Goal: Complete application form: Complete application form

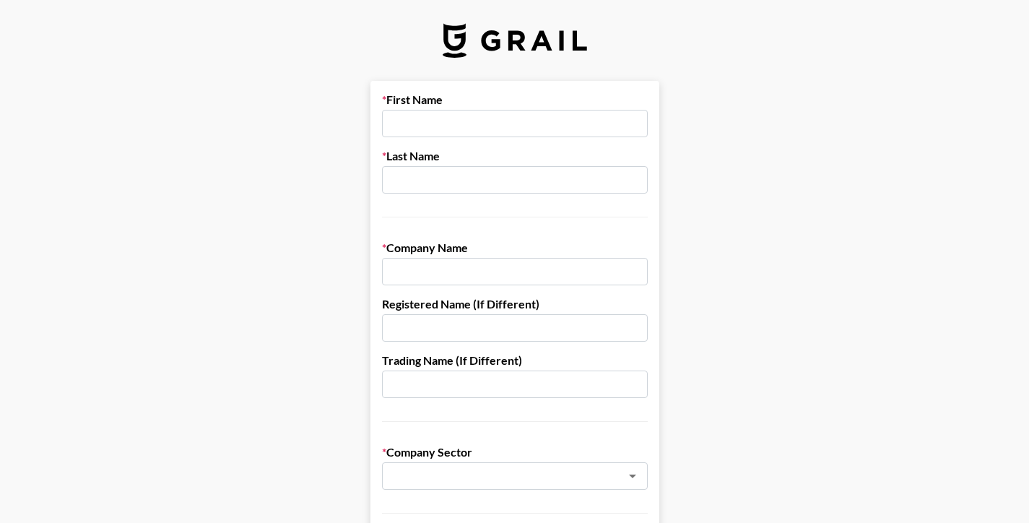
click at [422, 134] on input "text" at bounding box center [515, 123] width 266 height 27
type input "[PERSON_NAME]"
click at [425, 176] on input "text" at bounding box center [515, 179] width 266 height 27
type input "Torr"
click at [426, 266] on input "text" at bounding box center [515, 271] width 266 height 27
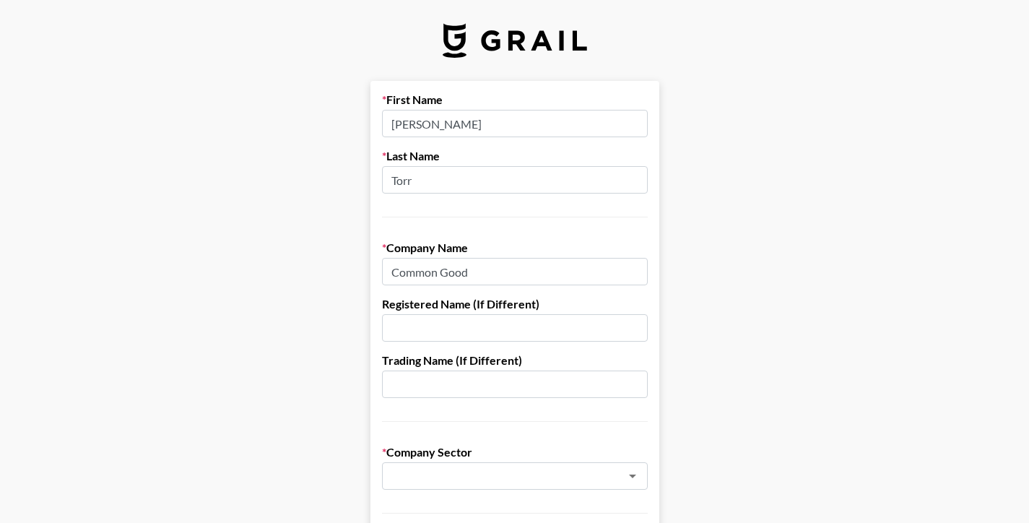
type input "Common Good"
click at [407, 331] on input "text" at bounding box center [515, 327] width 266 height 27
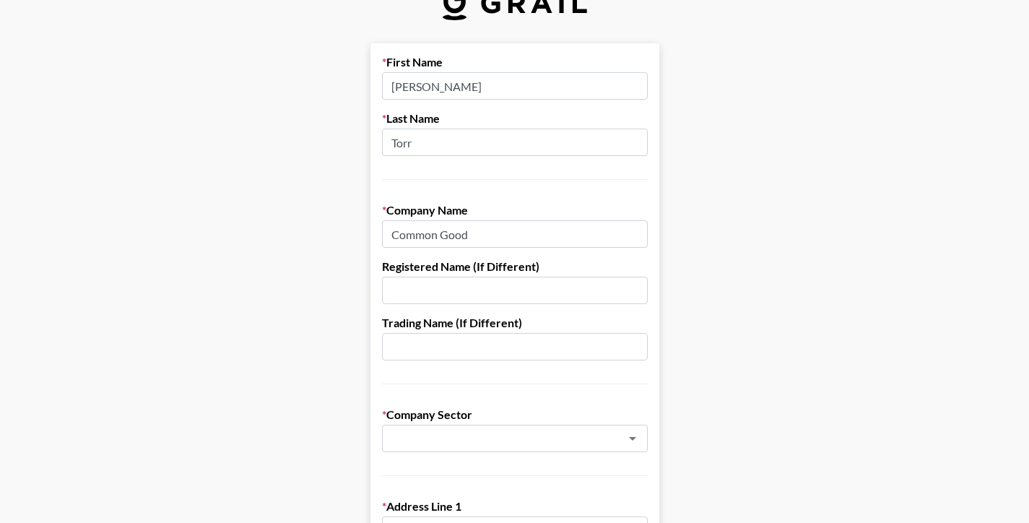
click at [412, 291] on input "text" at bounding box center [515, 290] width 266 height 27
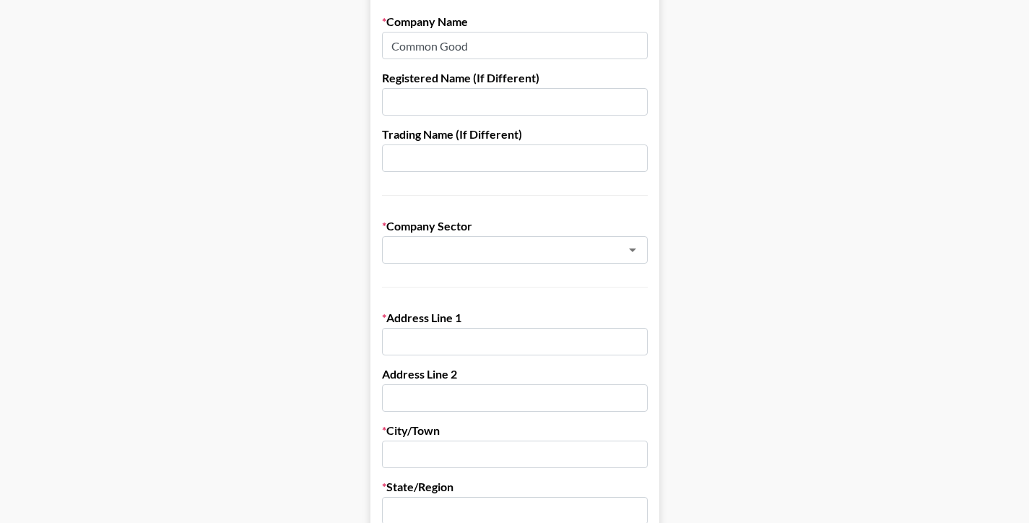
scroll to position [227, 0]
click at [414, 330] on input "text" at bounding box center [515, 340] width 266 height 27
type input "[STREET_ADDRESS]"
type input "[PERSON_NAME] Inc."
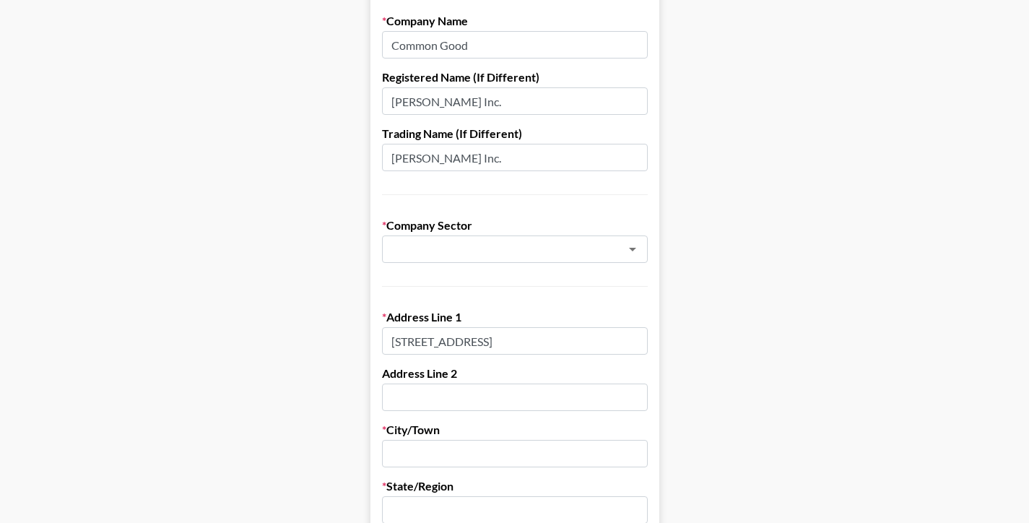
type input "[GEOGRAPHIC_DATA]"
type input "CO"
type input "80206"
type input "[EMAIL_ADDRESS][DOMAIN_NAME]"
type input "3033332936"
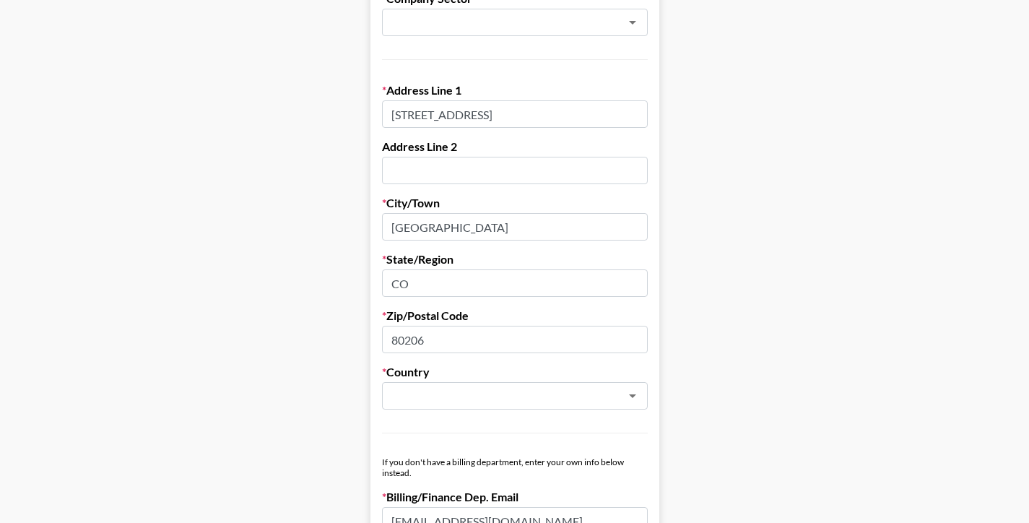
scroll to position [454, 0]
click at [470, 384] on div "​" at bounding box center [515, 394] width 266 height 27
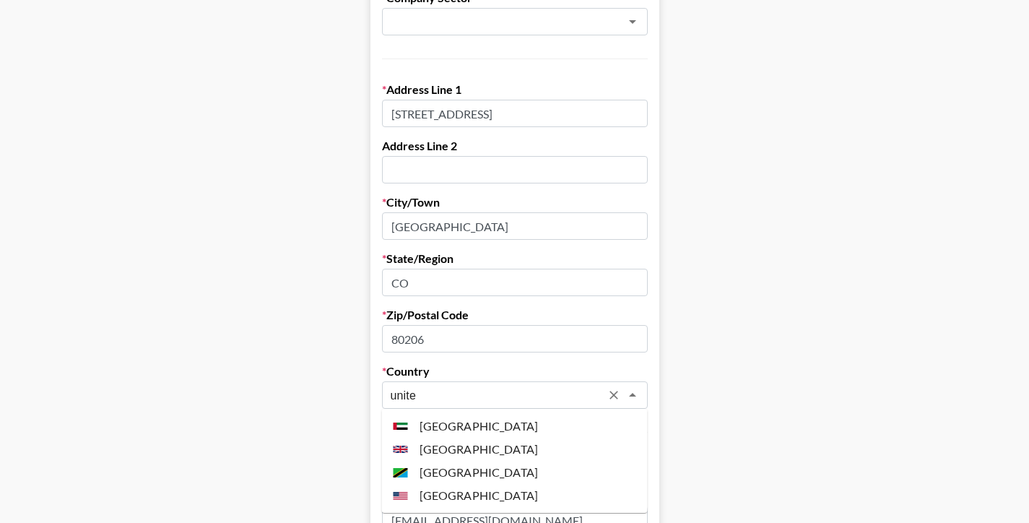
click at [442, 501] on li "[GEOGRAPHIC_DATA]" at bounding box center [515, 495] width 266 height 23
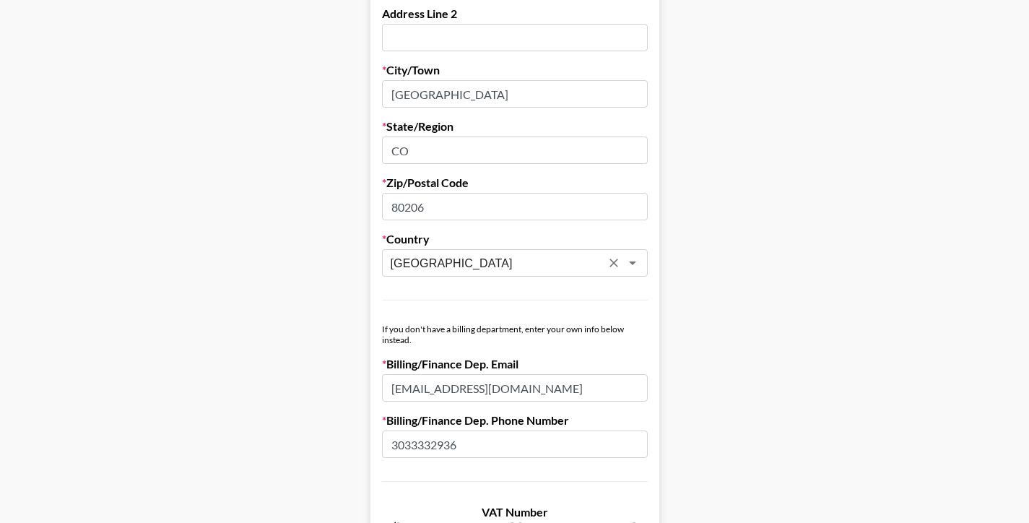
type input "[GEOGRAPHIC_DATA]"
click at [371, 344] on form "First Name [PERSON_NAME] Last Name Torr Company Name Common Good Registered Nam…" at bounding box center [515, 117] width 289 height 1247
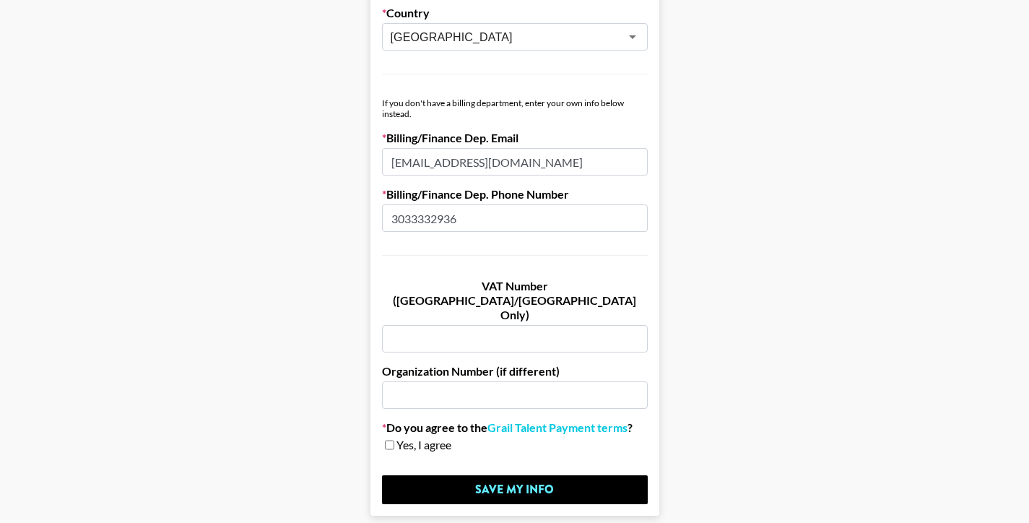
scroll to position [822, 0]
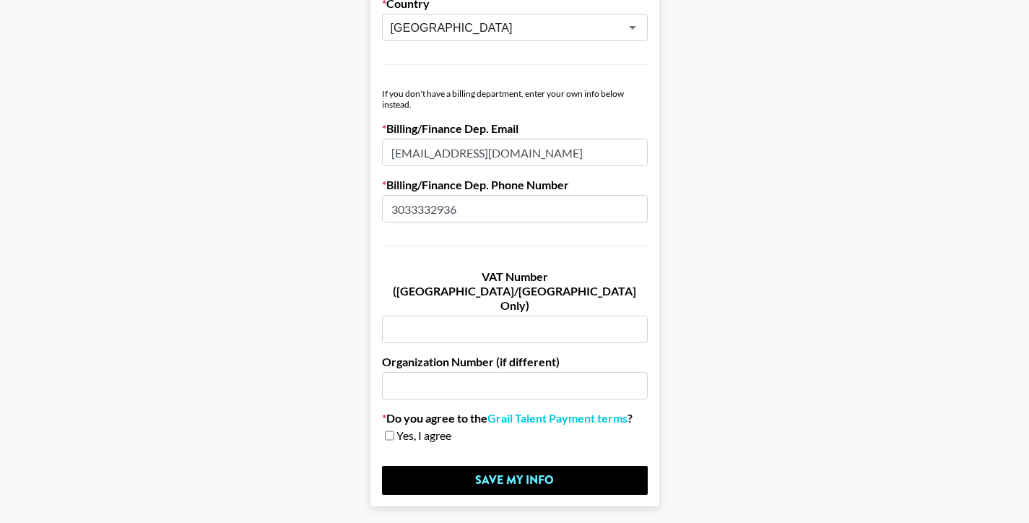
click at [391, 430] on input "checkbox" at bounding box center [389, 435] width 9 height 10
checkbox input "true"
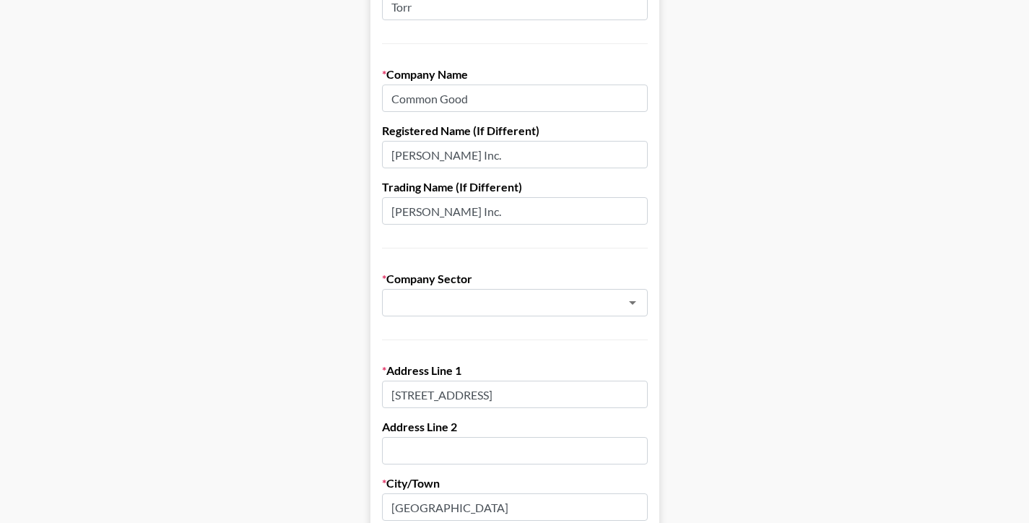
scroll to position [200, 0]
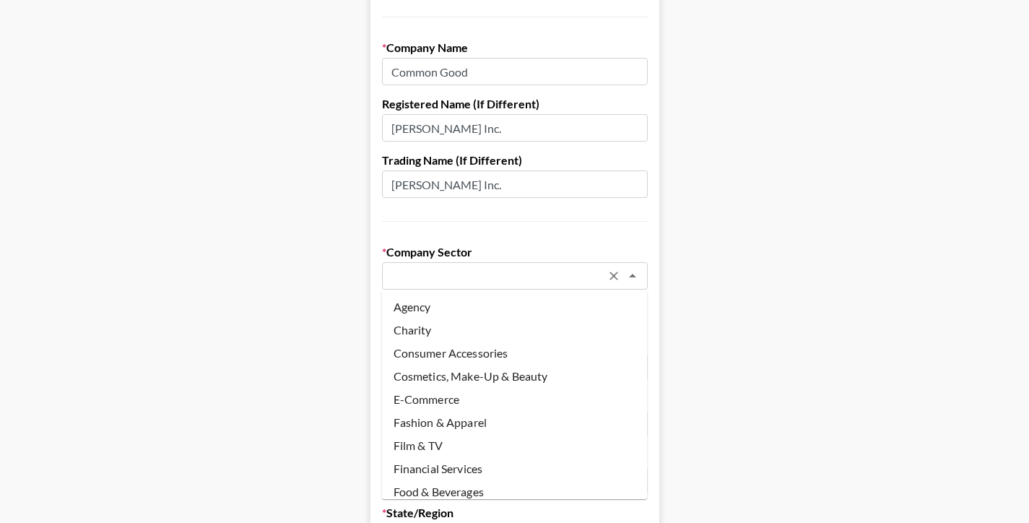
click at [449, 270] on input "text" at bounding box center [496, 276] width 210 height 17
click at [425, 323] on li "Charity" at bounding box center [515, 330] width 266 height 23
click at [424, 271] on input "Charity" at bounding box center [496, 276] width 210 height 17
click at [424, 298] on li "Agency" at bounding box center [515, 306] width 266 height 23
type input "Agency"
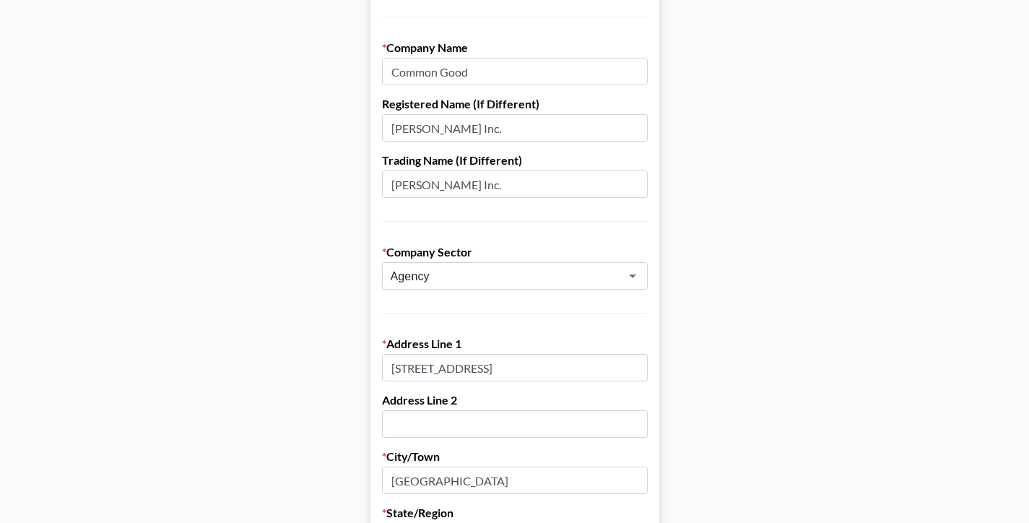
click at [339, 320] on main "First Name [PERSON_NAME] Last Name Torr Company Name Common Good Registered Nam…" at bounding box center [515, 504] width 1006 height 1247
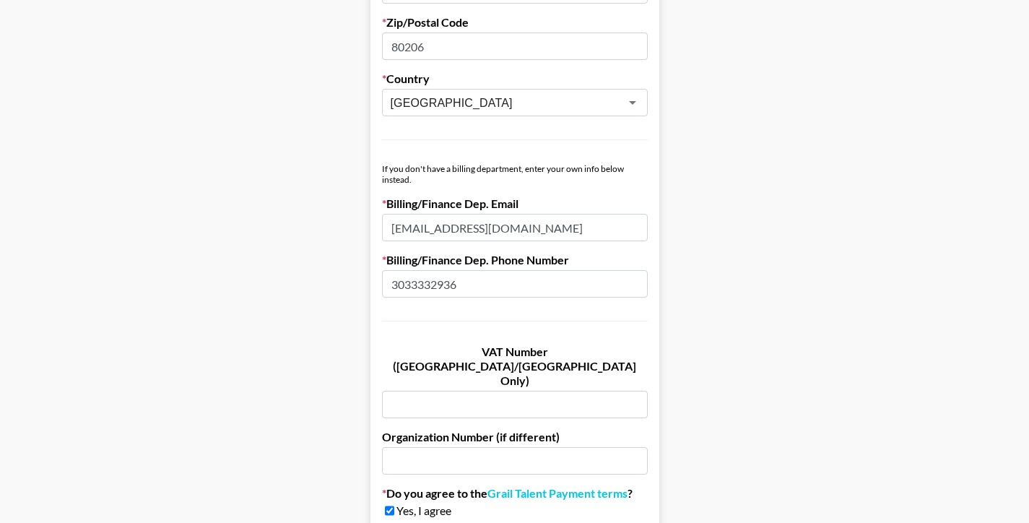
scroll to position [857, 0]
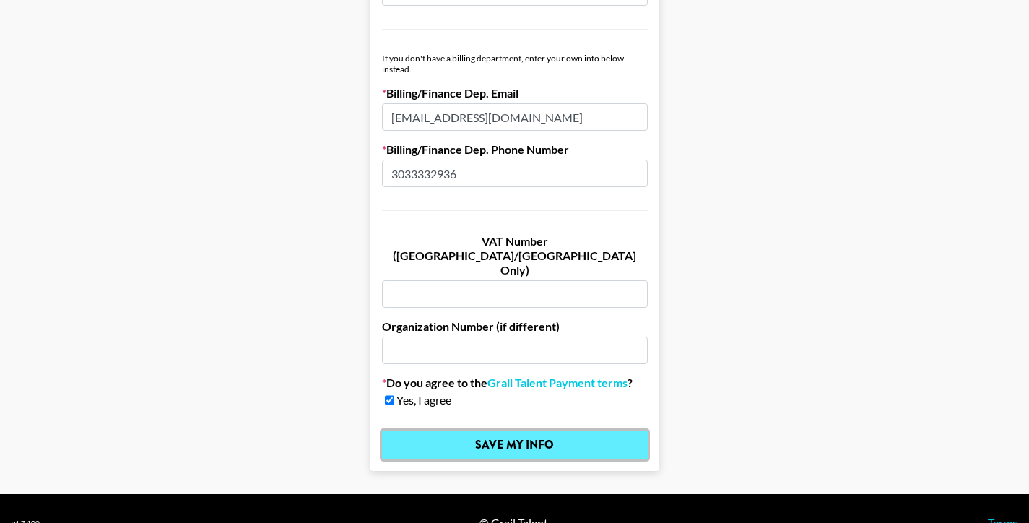
click at [462, 430] on input "Save My Info" at bounding box center [515, 444] width 266 height 29
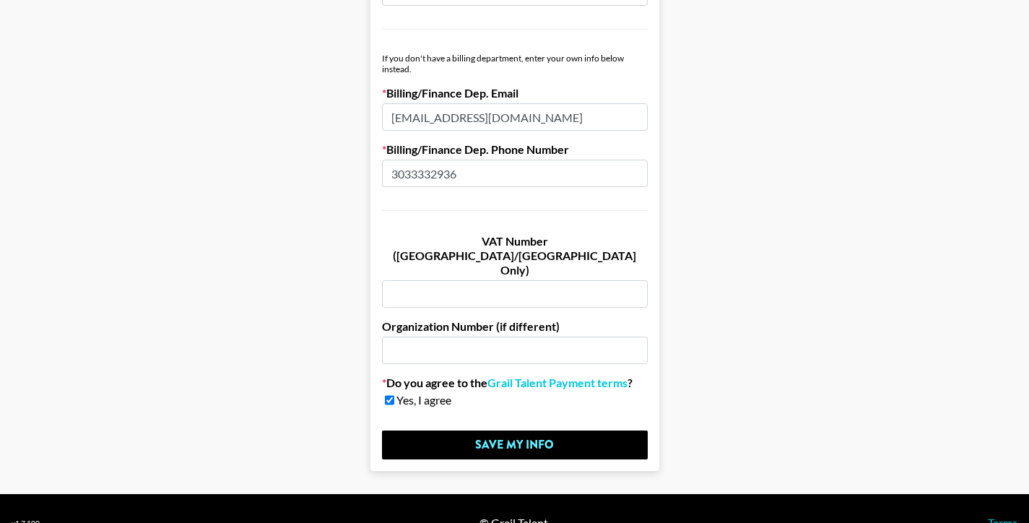
scroll to position [0, 0]
